Goal: Information Seeking & Learning: Learn about a topic

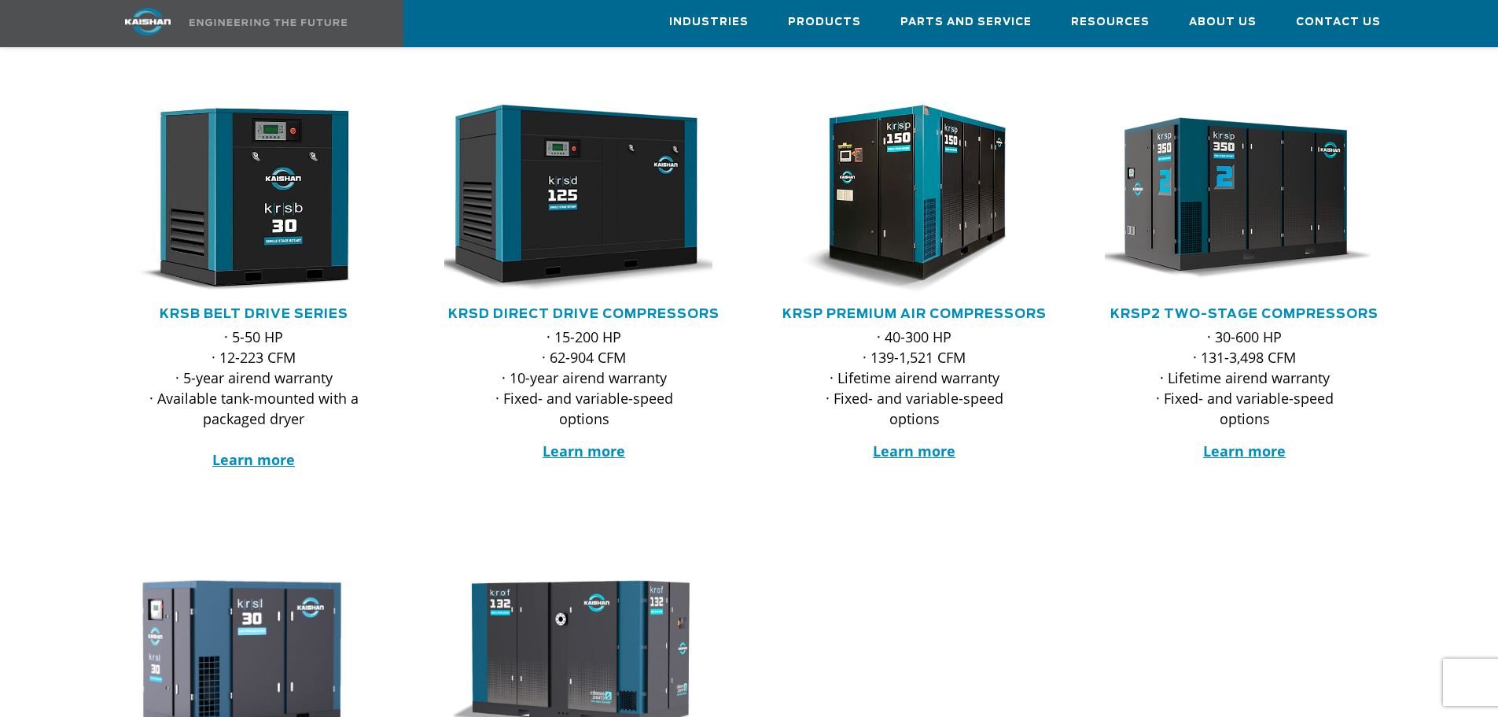
scroll to position [315, 0]
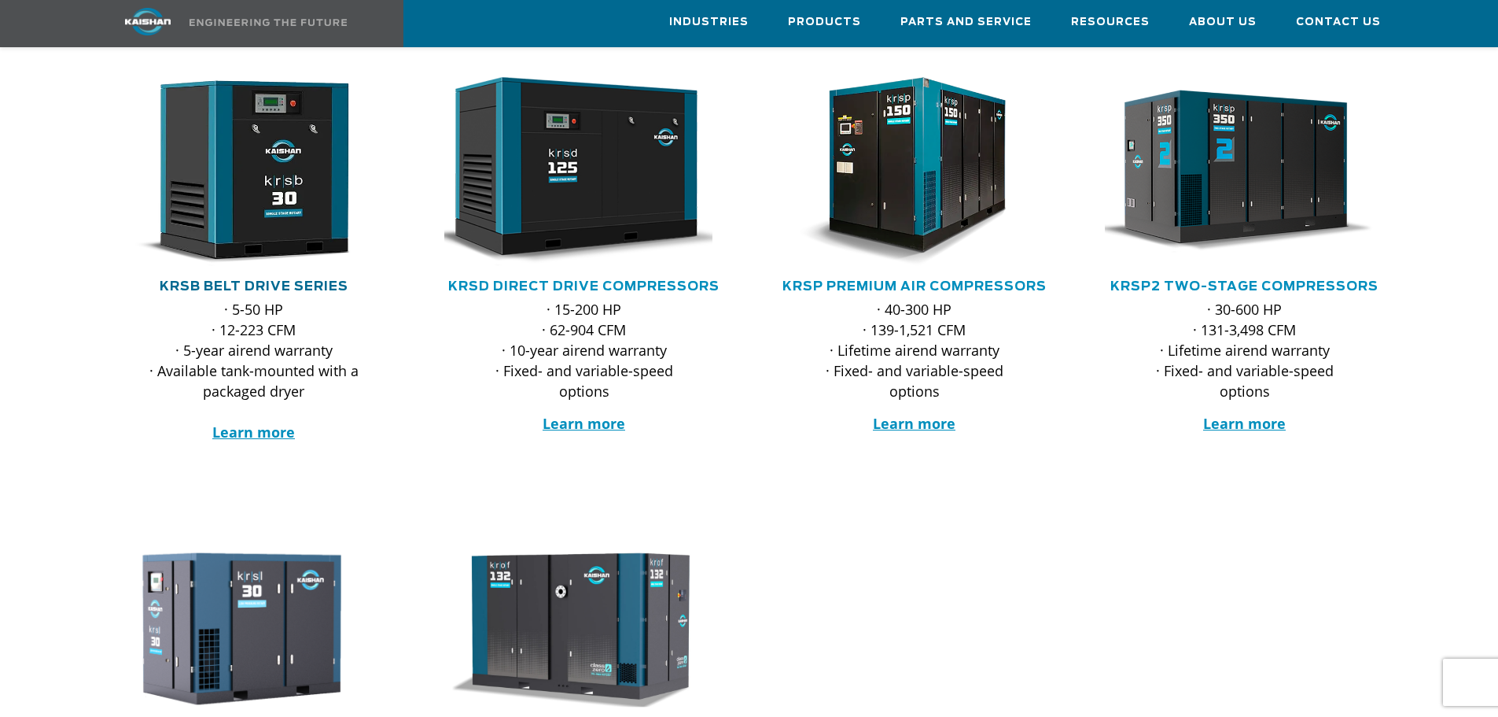
click at [334, 280] on link "KRSB Belt Drive Series" at bounding box center [254, 286] width 189 height 13
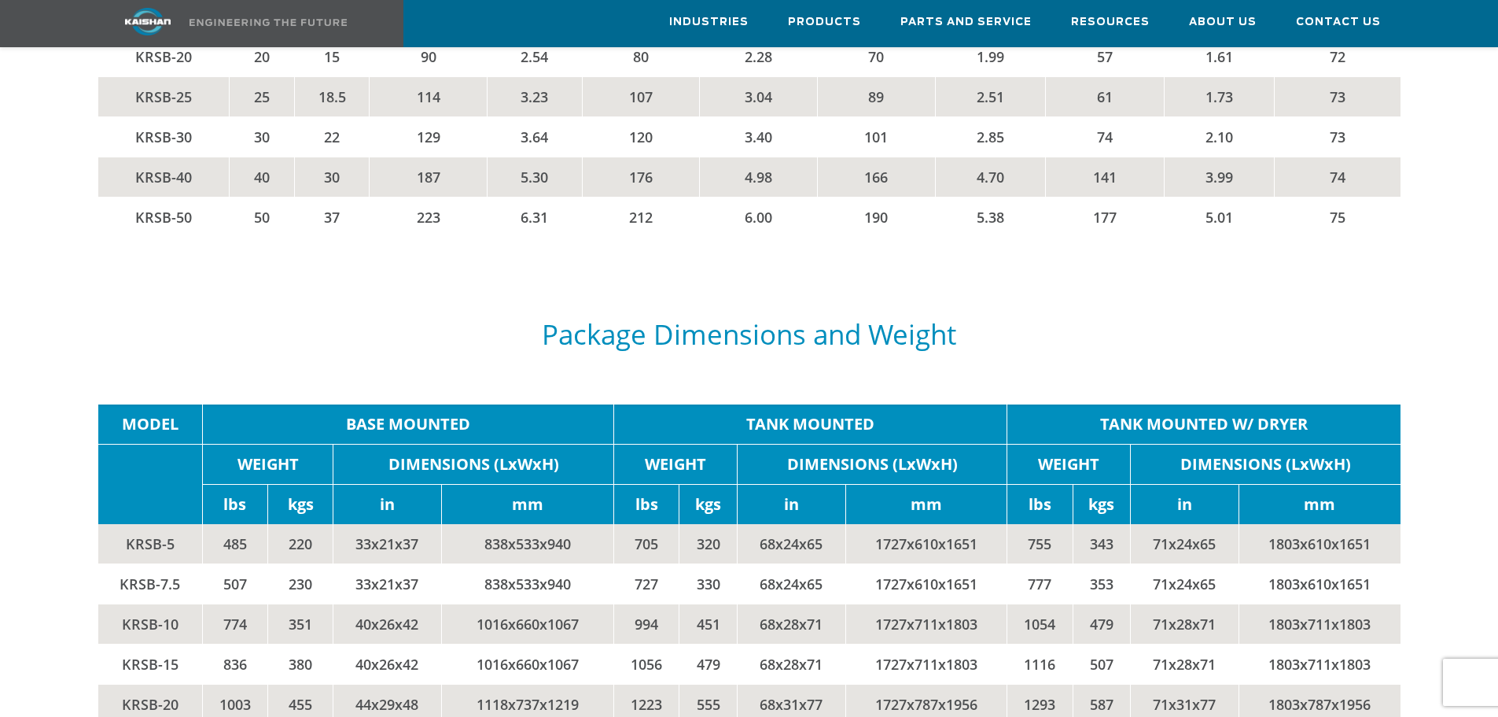
scroll to position [2832, 0]
